Goal: Answer question/provide support: Share knowledge or assist other users

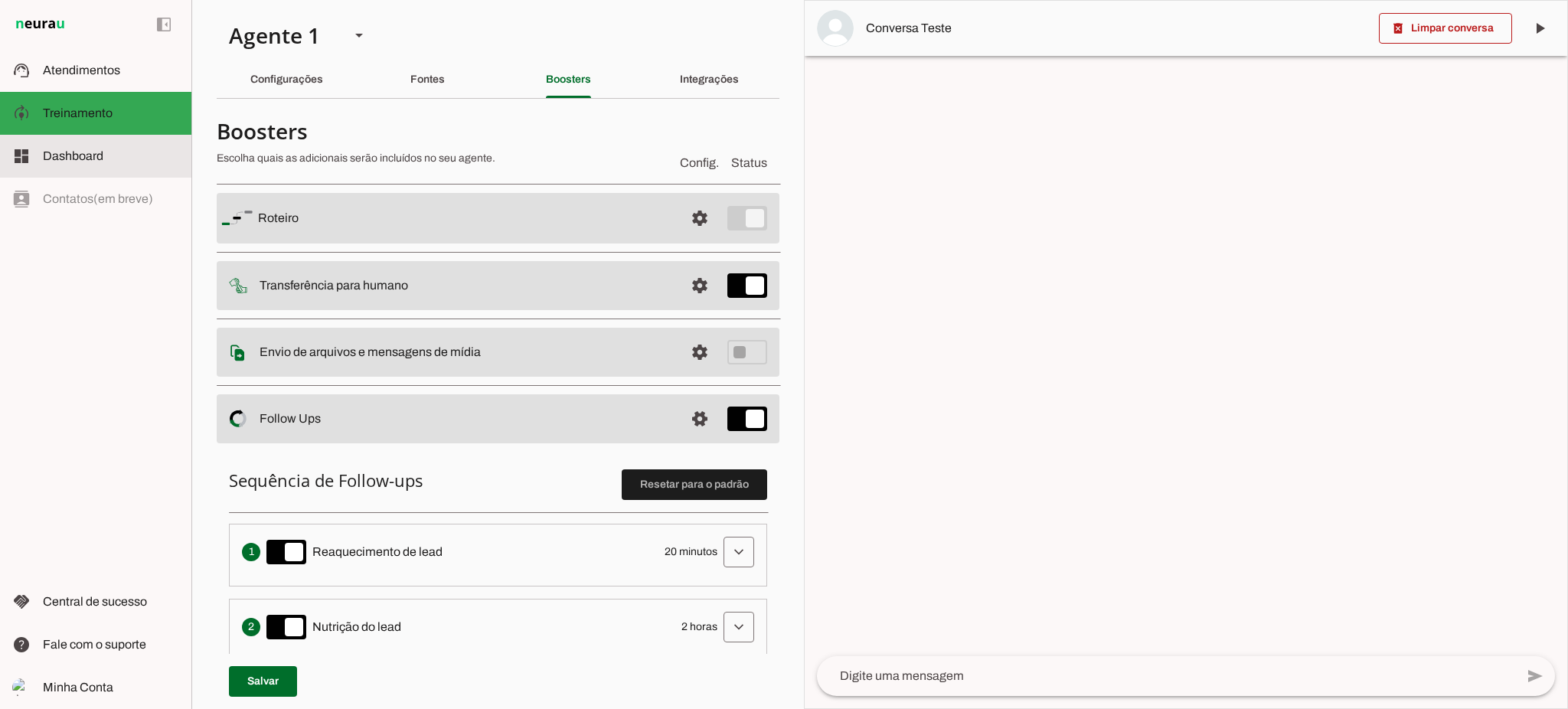
click at [104, 159] on slot at bounding box center [110, 156] width 136 height 19
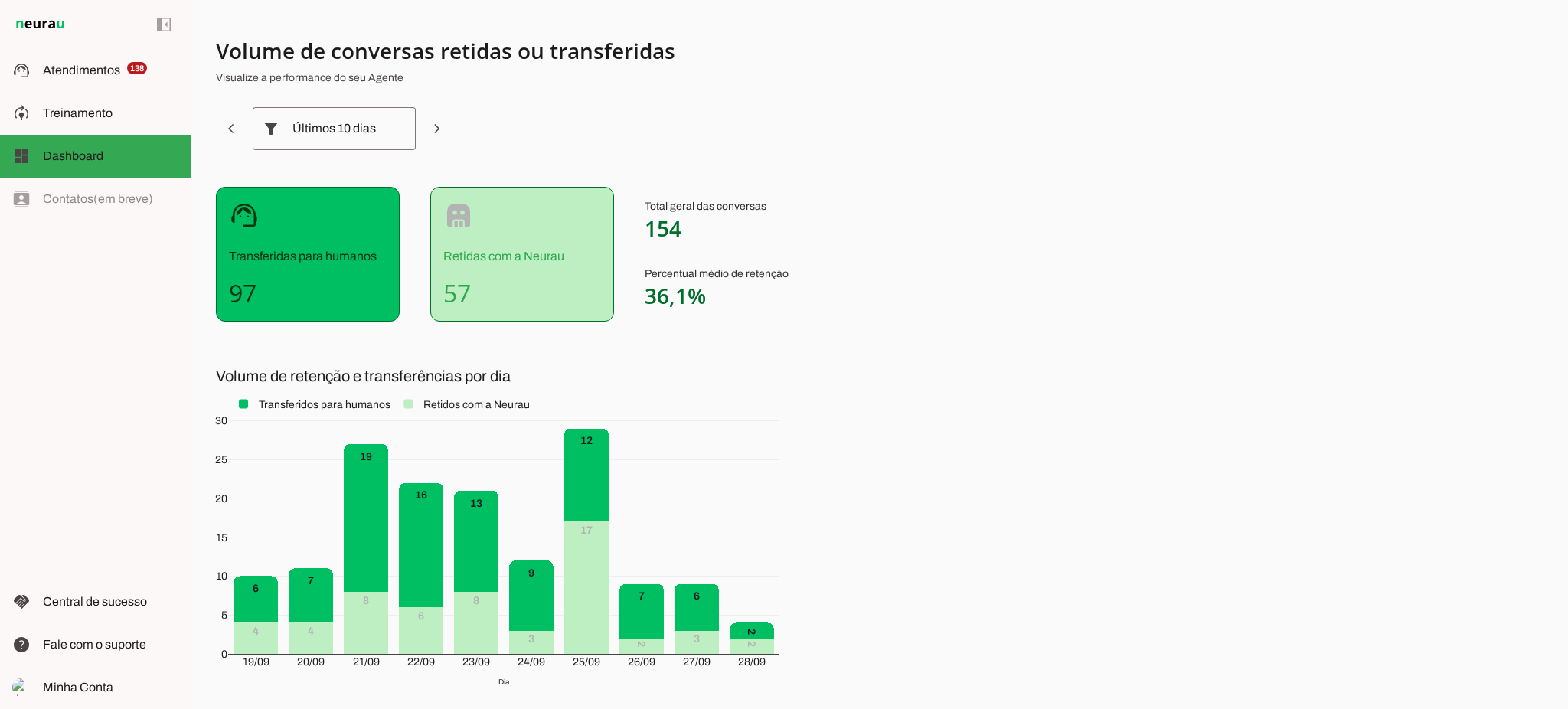
click at [353, 133] on div "Últimos 10 dias" at bounding box center [334, 128] width 83 height 43
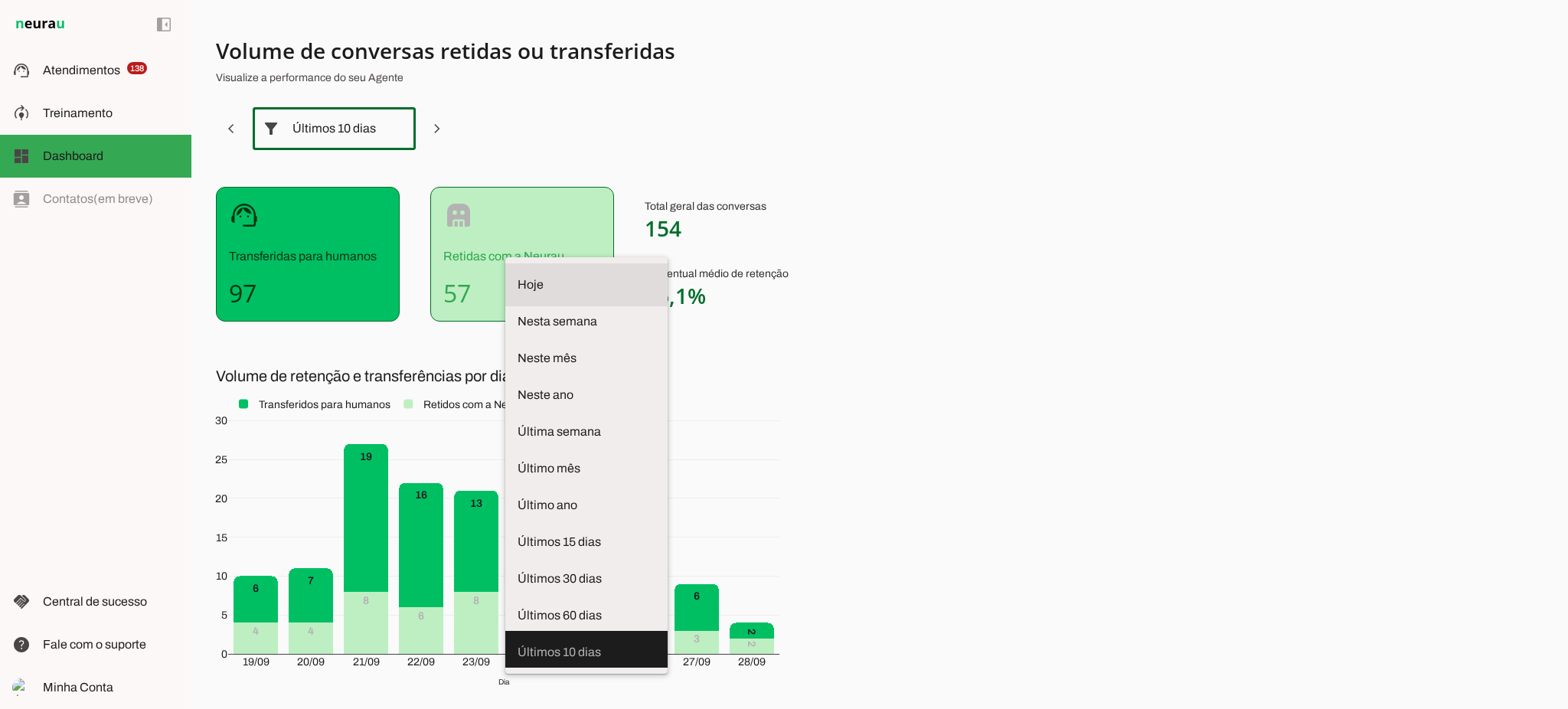
click at [517, 276] on span "Hoje" at bounding box center [586, 285] width 138 height 19
type md-outlined-select "[DATE]"
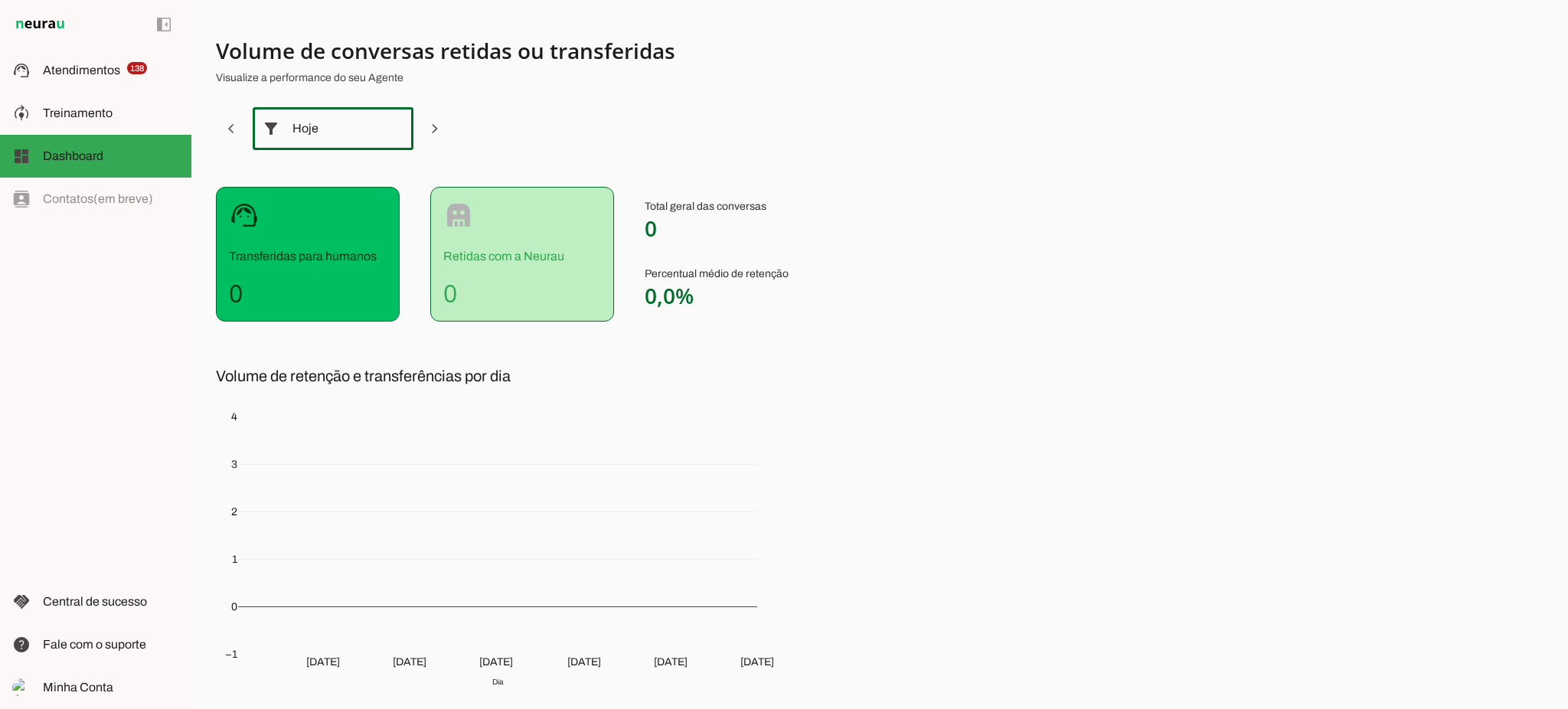
click at [347, 136] on div "Hoje" at bounding box center [333, 128] width 81 height 43
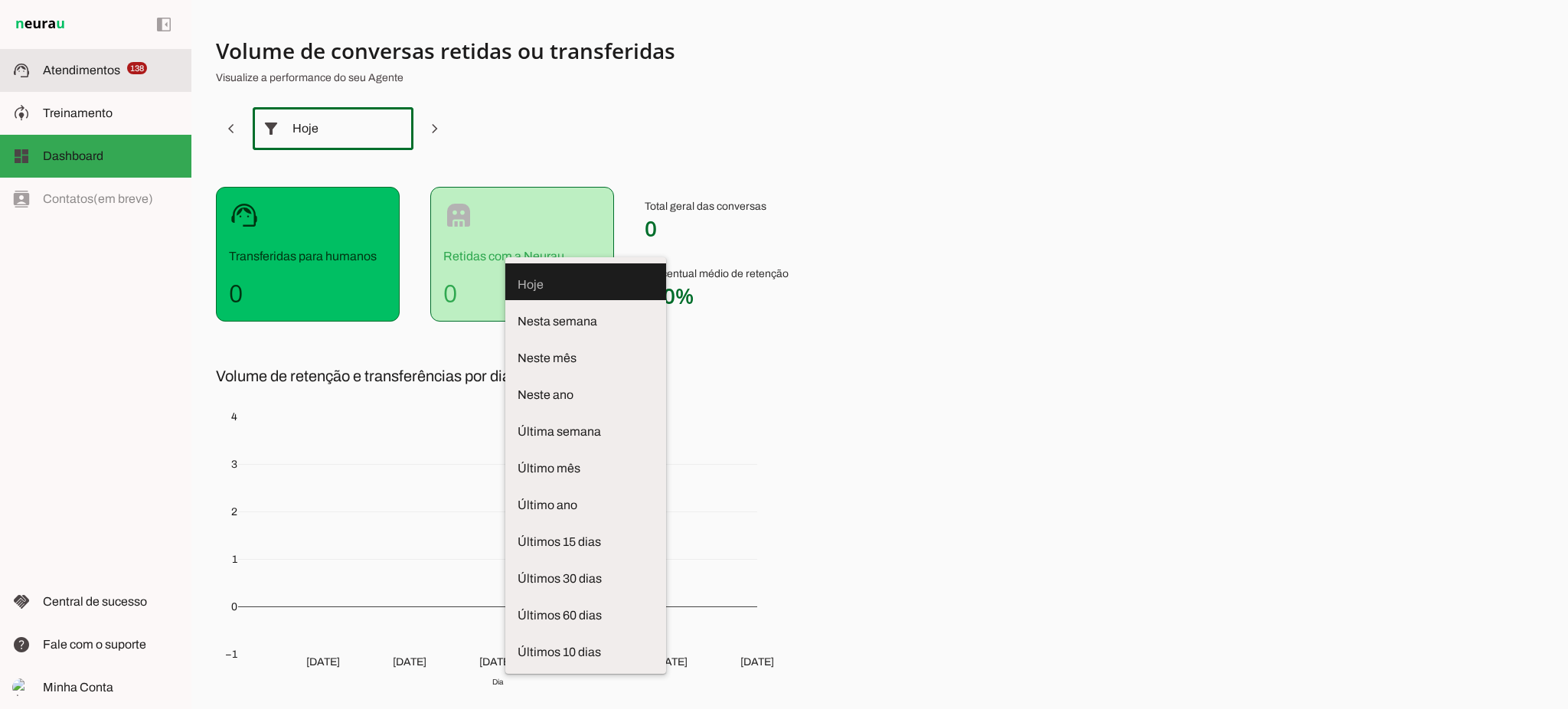
click at [112, 69] on span "Atendimentos" at bounding box center [81, 69] width 77 height 13
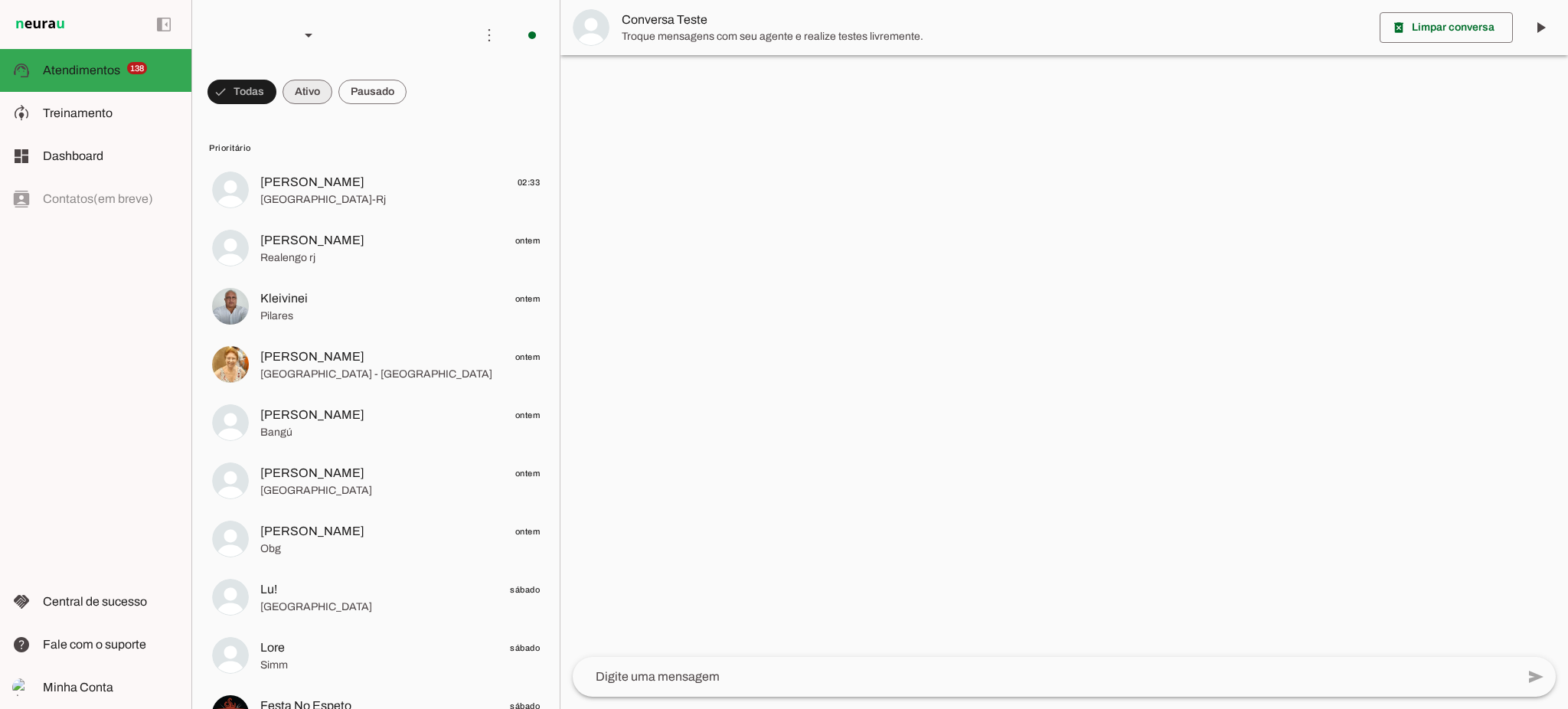
click at [301, 96] on span at bounding box center [307, 91] width 50 height 37
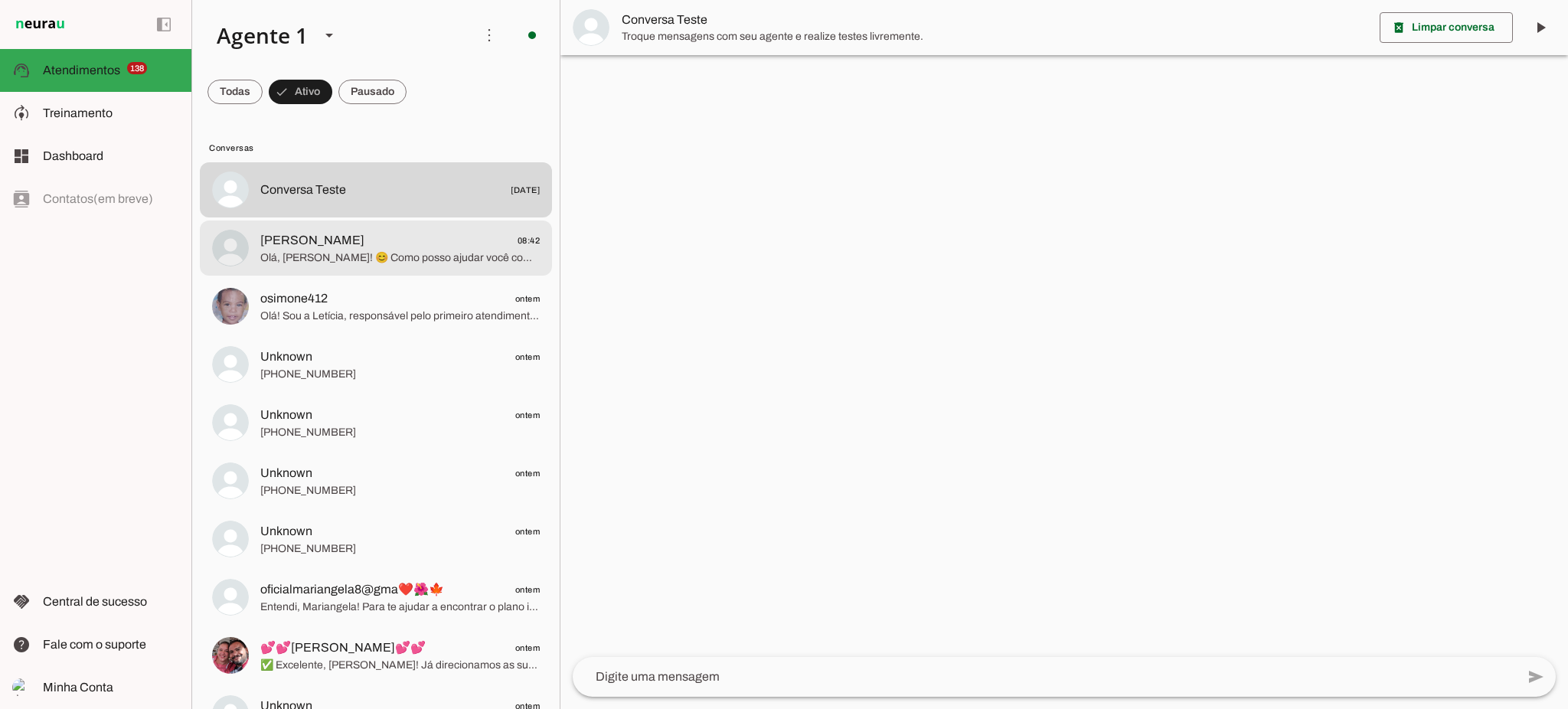
click at [318, 253] on span "Olá, [PERSON_NAME]! 😊 Como posso ajudar você com planos de saúde hoje? Quer con…" at bounding box center [400, 258] width 280 height 15
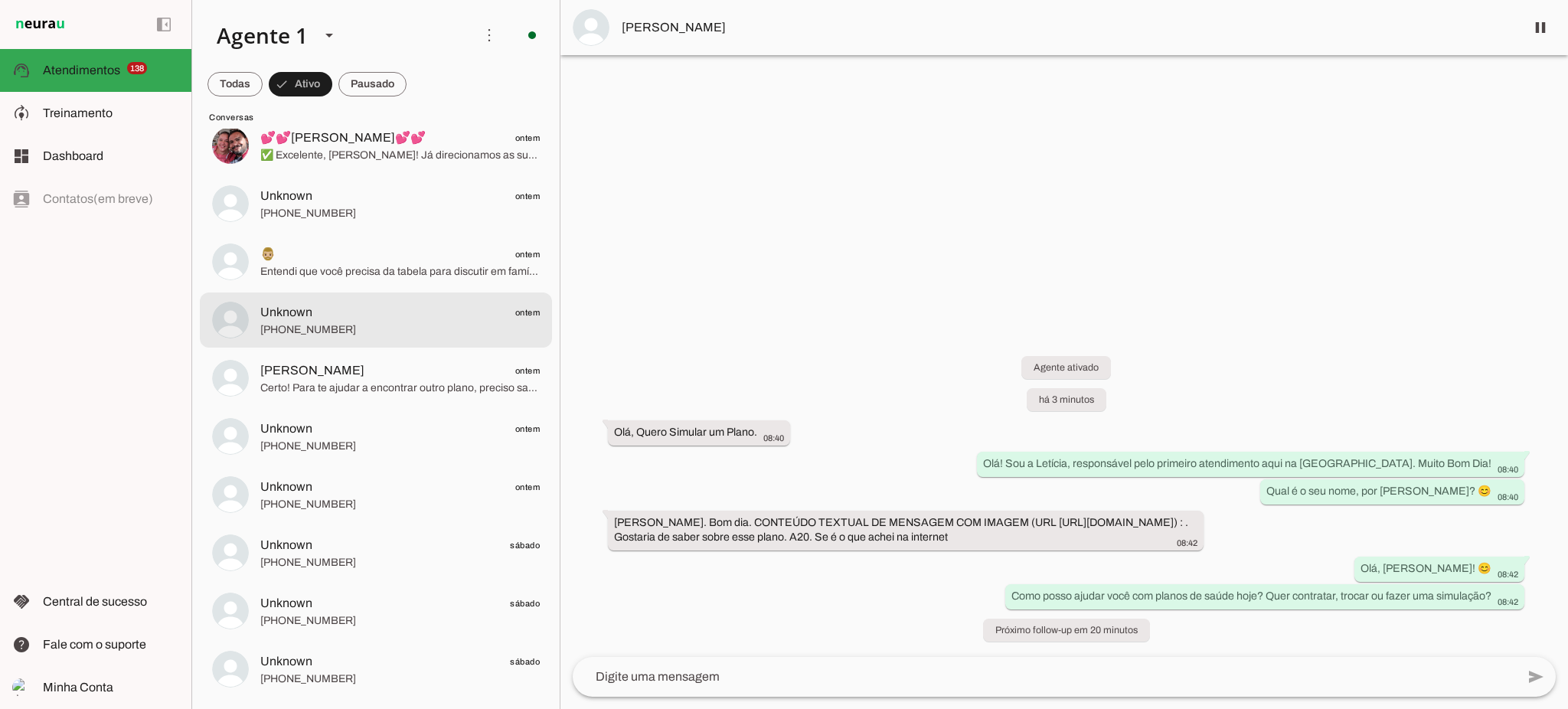
scroll to position [613, 0]
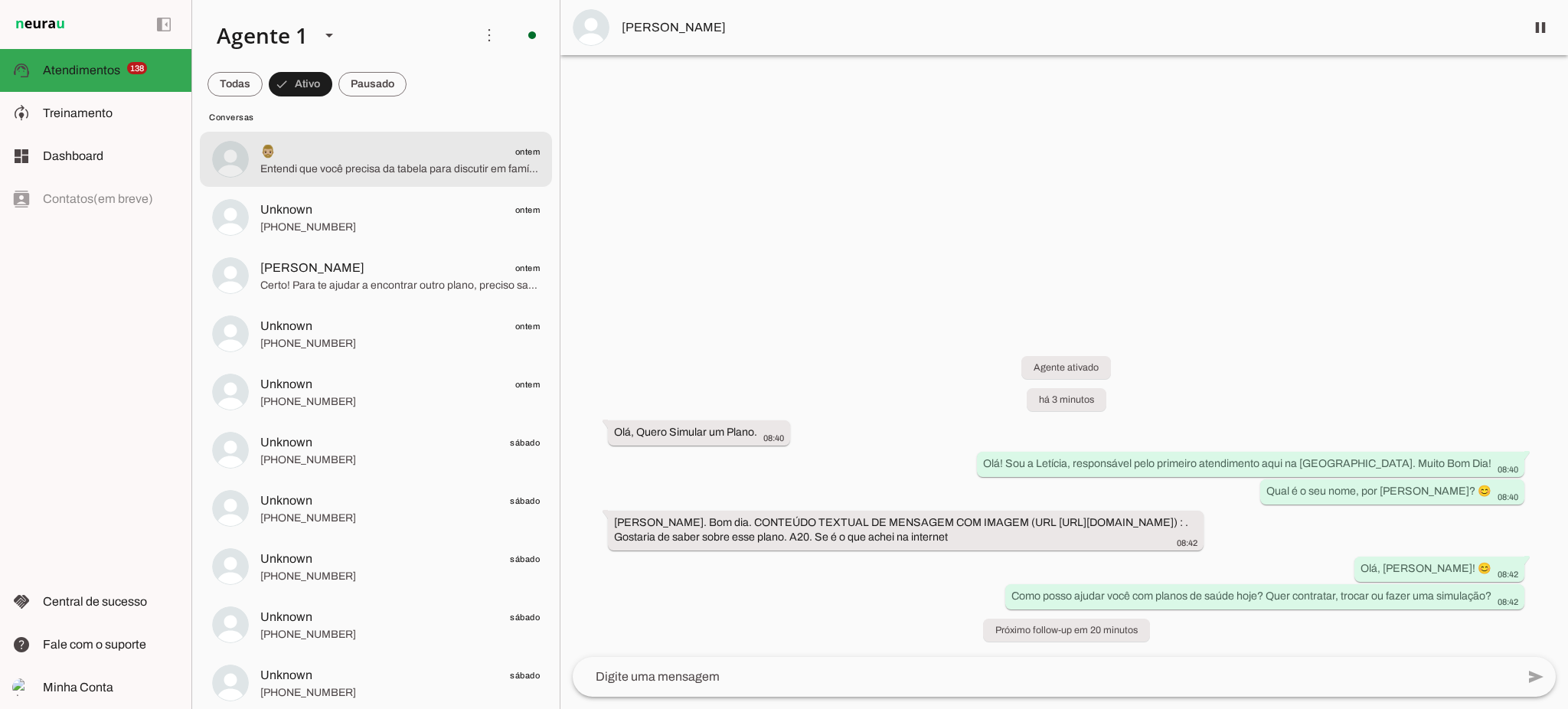
click at [291, 167] on span "Entendi que você precisa da tabela para discutir em família. No entanto, não co…" at bounding box center [400, 169] width 280 height 15
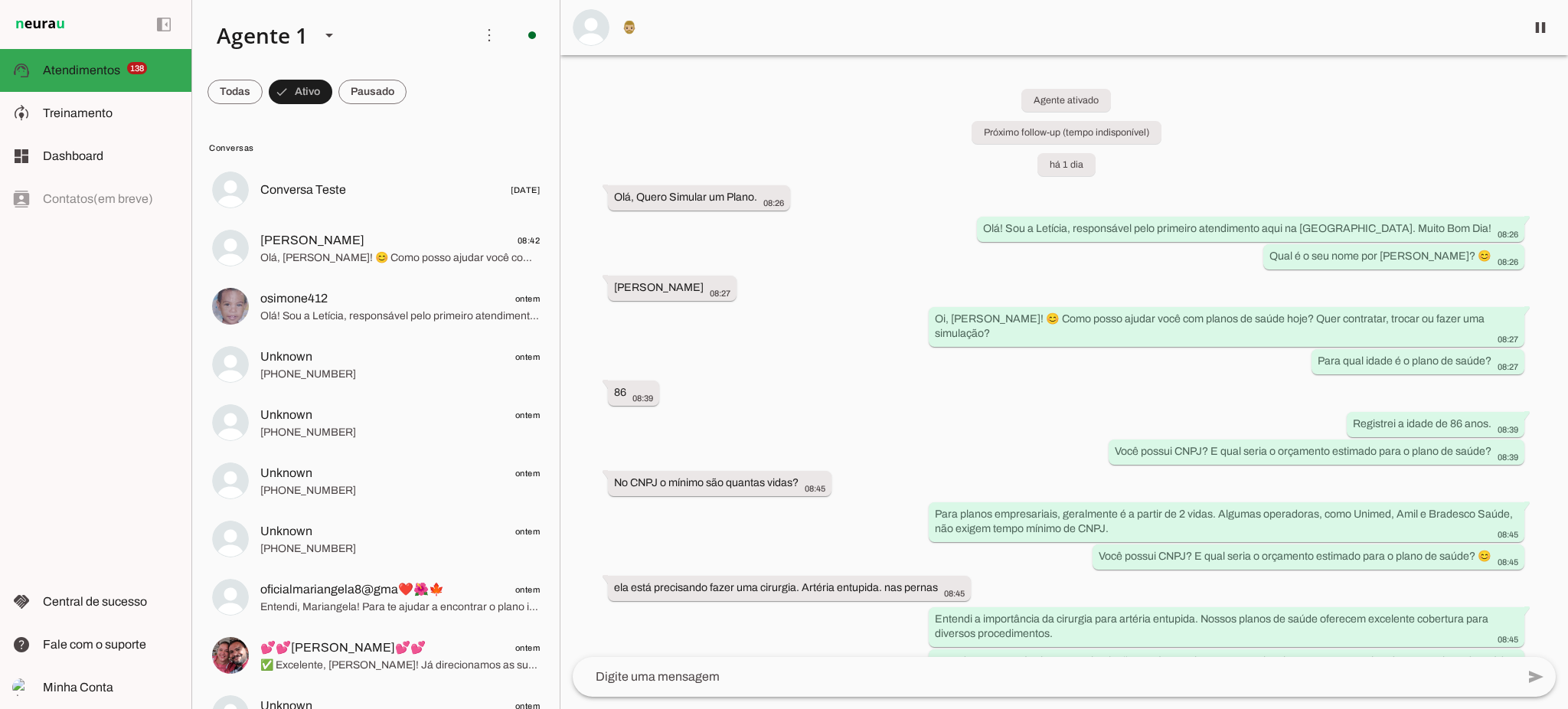
click at [750, 86] on div "Agente ativado Próximo follow-up (tempo indisponível) há 1 dia Olá, Quero Simul…" at bounding box center [1064, 356] width 1007 height 602
